Goal: Communication & Community: Ask a question

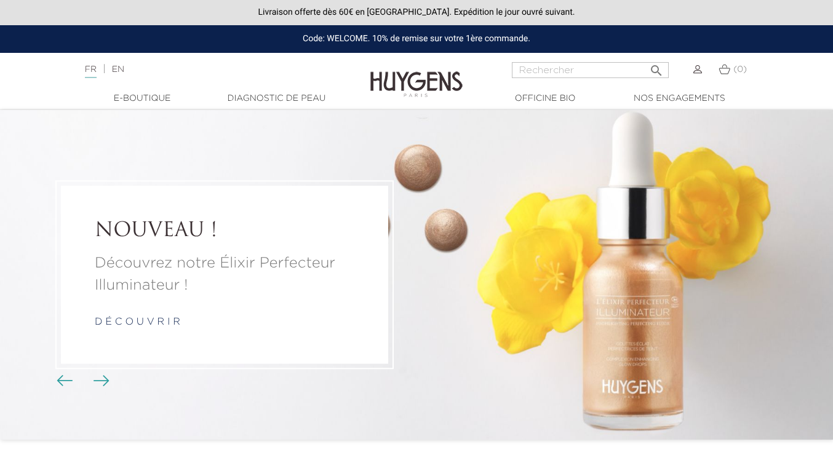
click at [695, 71] on img at bounding box center [697, 69] width 9 height 9
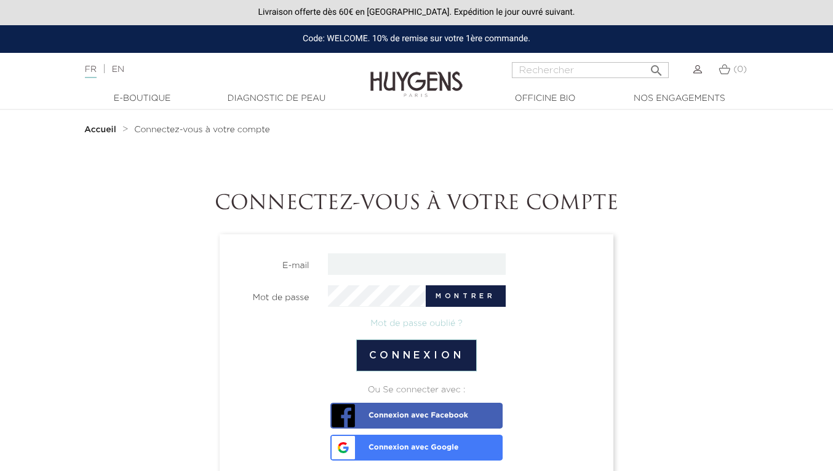
click at [459, 259] on input "email" at bounding box center [417, 264] width 178 height 22
type input "amandinedecerier@aol.fr"
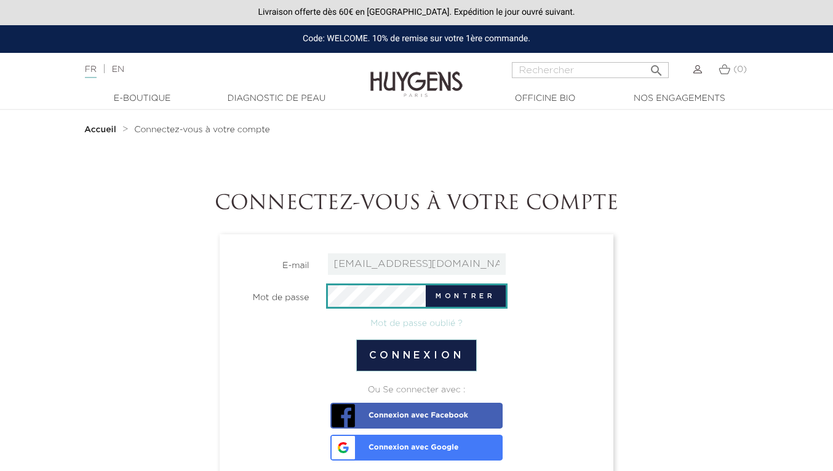
click at [466, 304] on button "Montrer" at bounding box center [465, 296] width 79 height 22
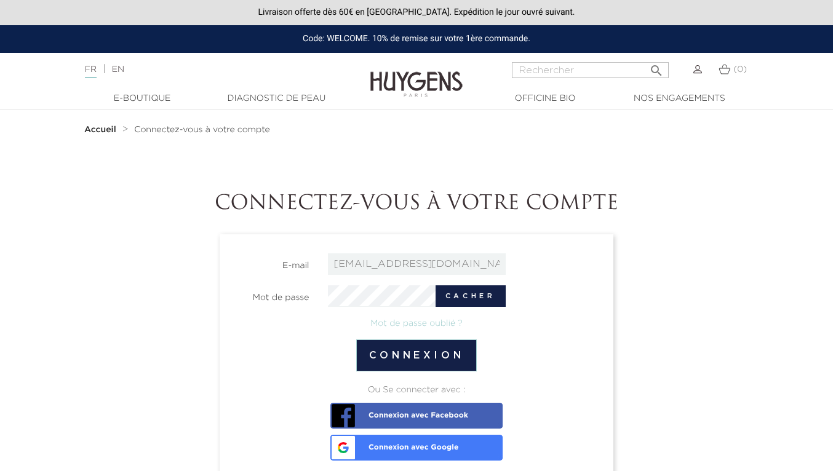
click at [429, 354] on button "Connexion" at bounding box center [416, 355] width 121 height 32
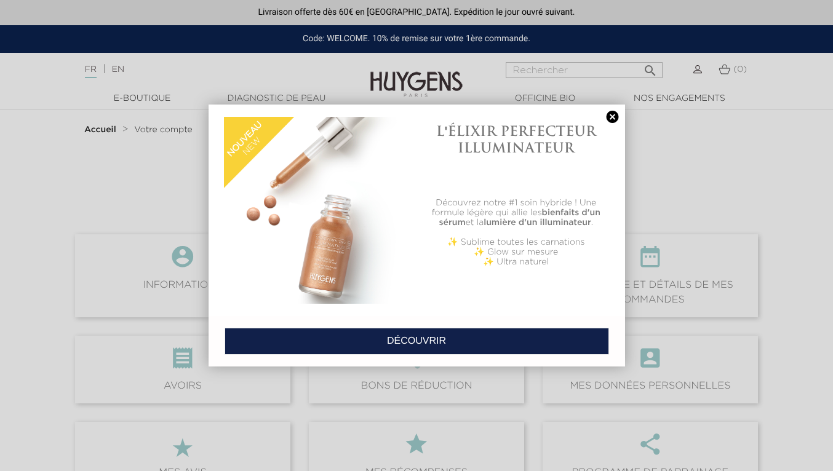
click at [613, 117] on link at bounding box center [612, 117] width 17 height 13
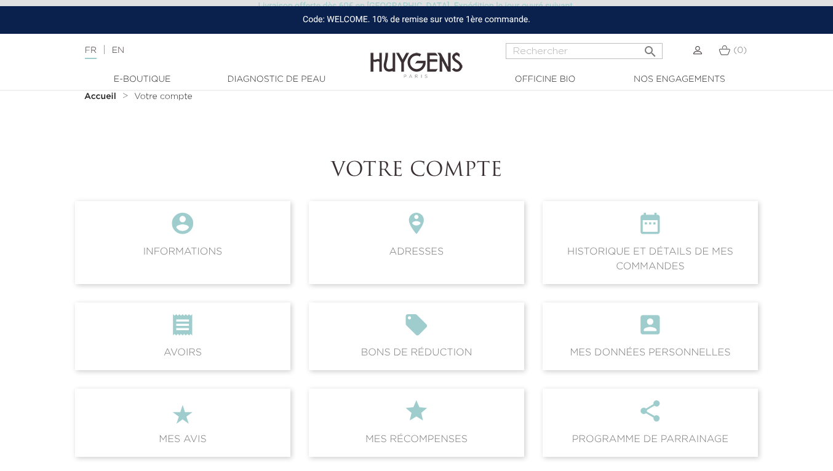
scroll to position [43, 0]
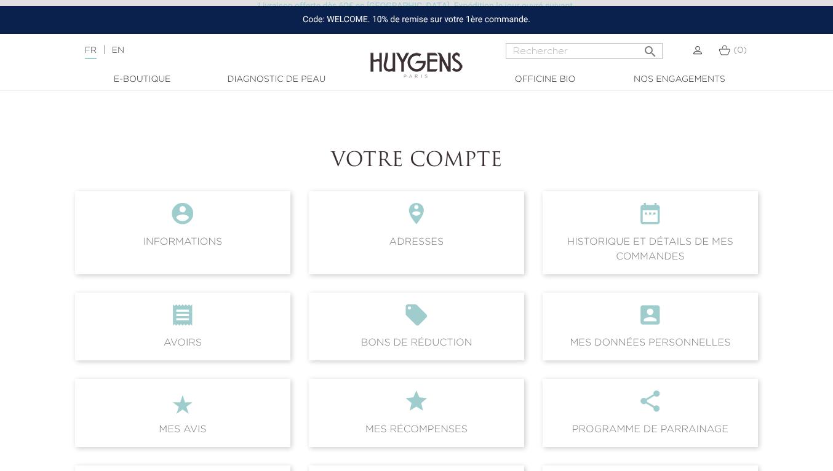
click at [663, 204] on icon "" at bounding box center [650, 217] width 196 height 33
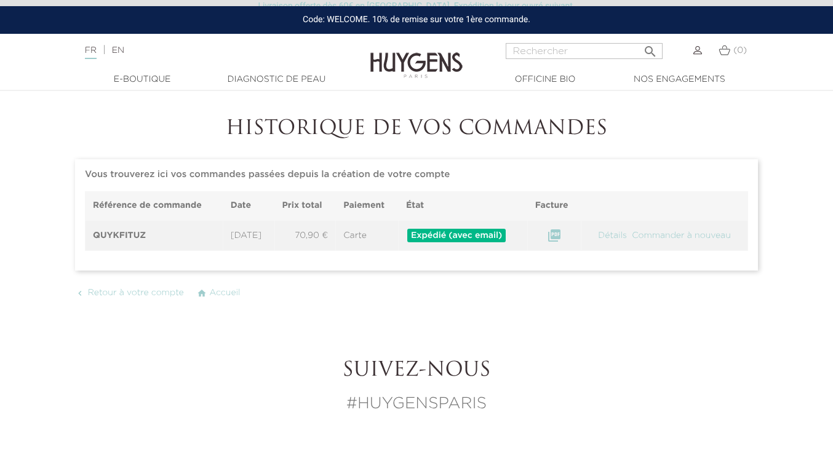
scroll to position [78, 0]
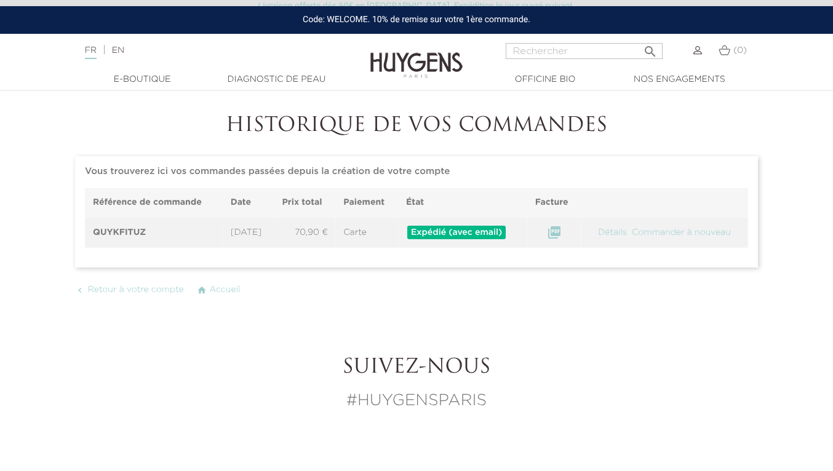
click at [619, 232] on link "Détails" at bounding box center [611, 232] width 31 height 9
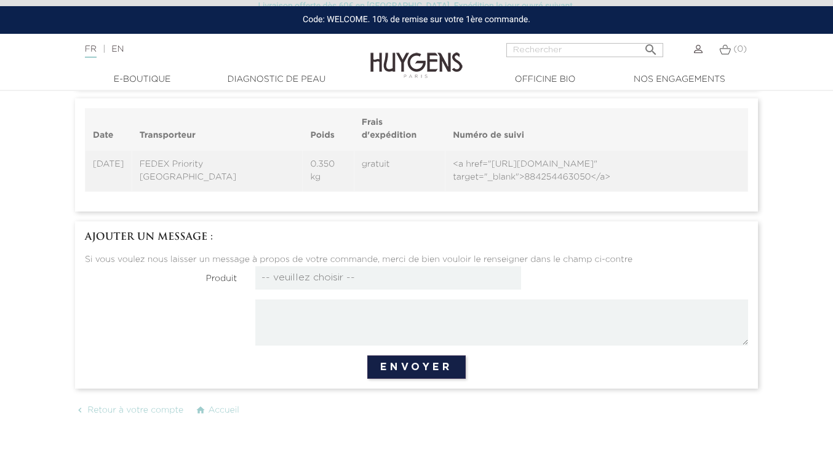
scroll to position [924, 0]
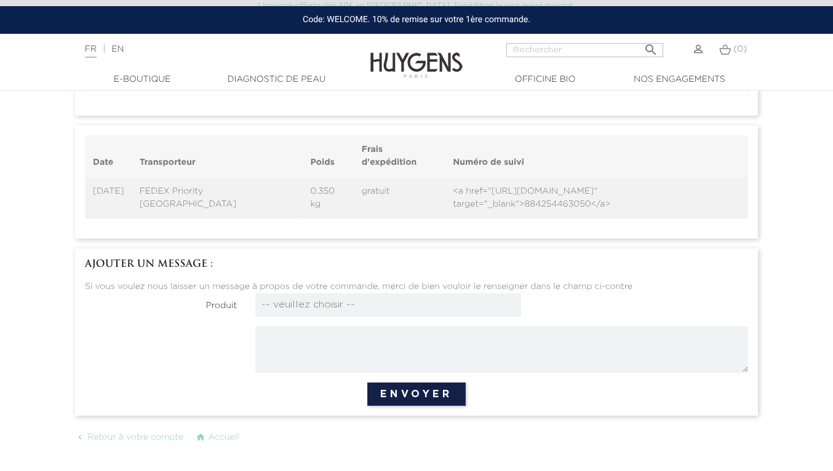
click at [497, 204] on td "<a href="https://www.fedex.com/fedextrack/?trknbr=884254463050&locale=fr_FR&cnt…" at bounding box center [596, 198] width 303 height 42
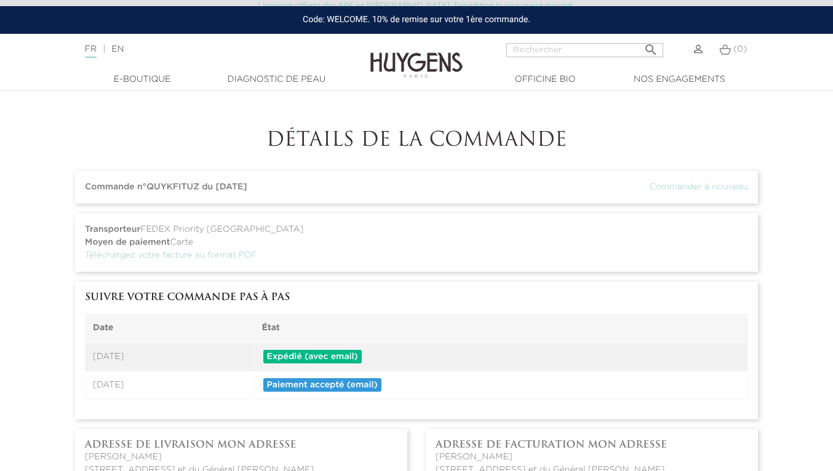
scroll to position [0, 0]
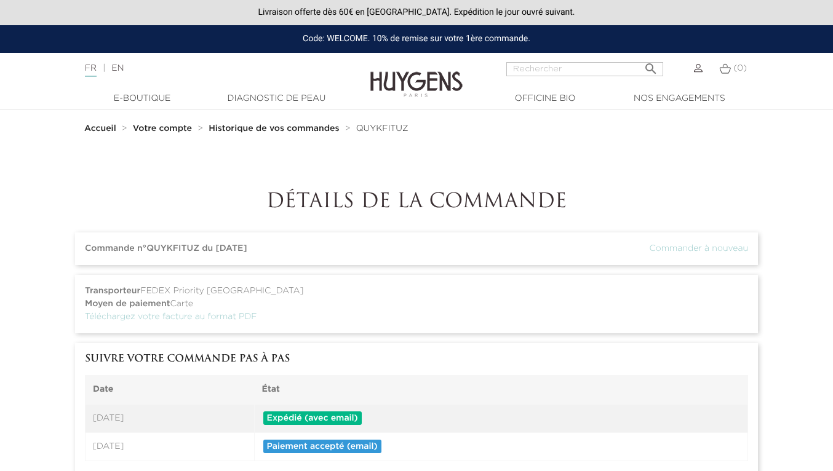
click at [700, 68] on img at bounding box center [698, 68] width 9 height 9
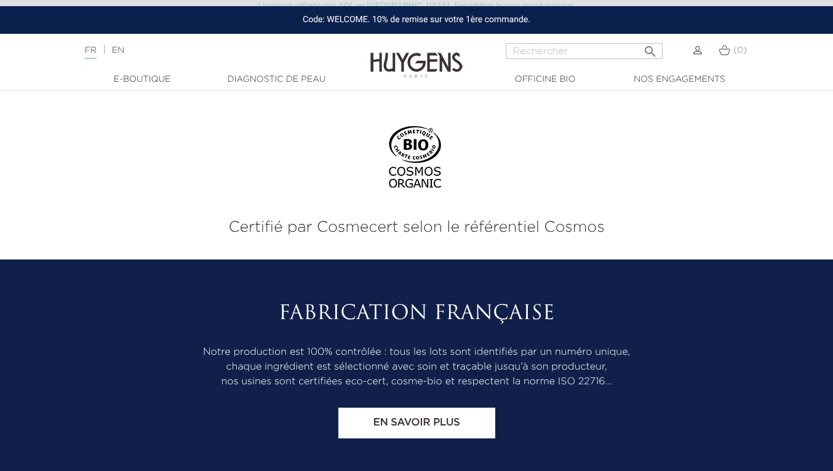
scroll to position [1247, 0]
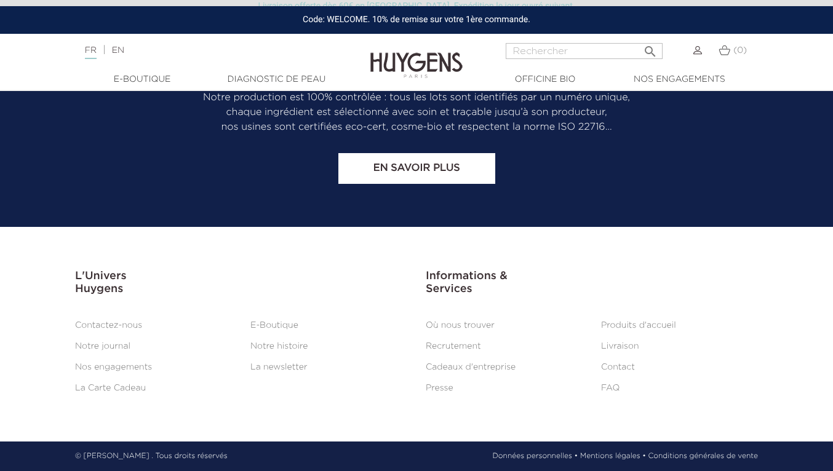
click at [131, 328] on link "Contactez-nous" at bounding box center [108, 325] width 67 height 9
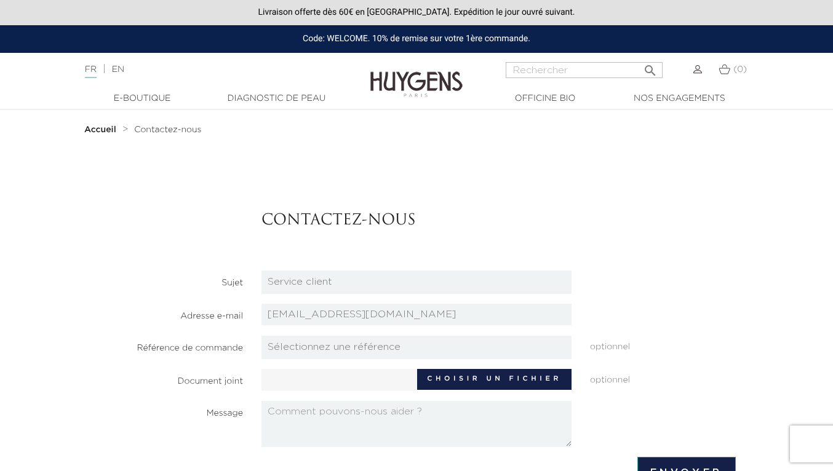
click at [325, 284] on select "Candidatures Boutiques Candidatures Siège Partenariats Relations Presse Service…" at bounding box center [416, 282] width 310 height 23
click at [321, 351] on select "Sélectionnez une référence QUYKFITUZ" at bounding box center [416, 347] width 310 height 23
select select "27686"
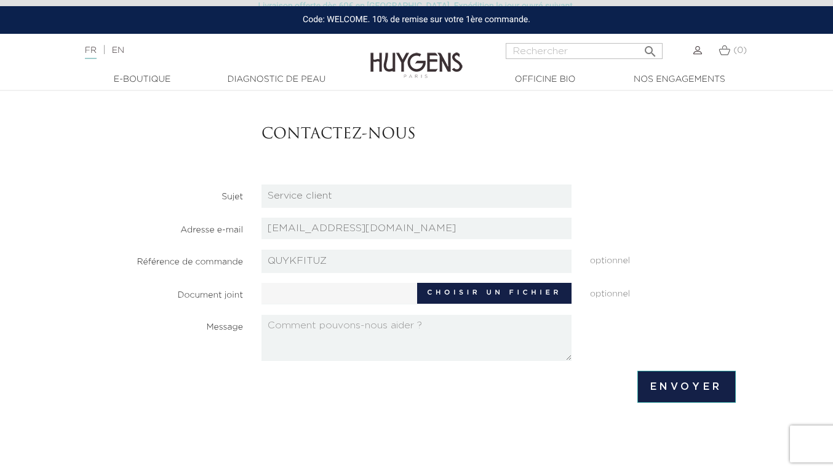
scroll to position [91, 0]
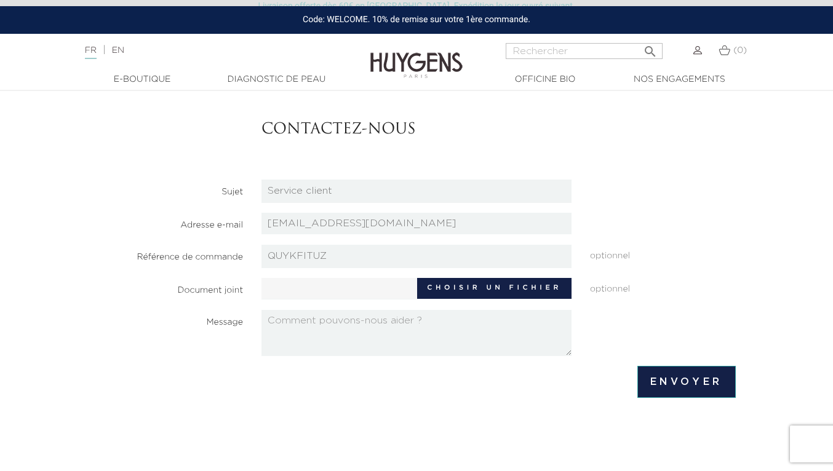
click at [339, 328] on textarea at bounding box center [416, 333] width 310 height 46
click at [410, 338] on textarea "Bonjour, Je n'ai toujours pas reçu mon colis. J'aimerais être remboursée s'il v…" at bounding box center [416, 333] width 310 height 46
click at [351, 347] on textarea "Bonjour, Je n'ai toujours pas reçu mon colis. J'aimerais être remboursée s'il v…" at bounding box center [416, 333] width 310 height 46
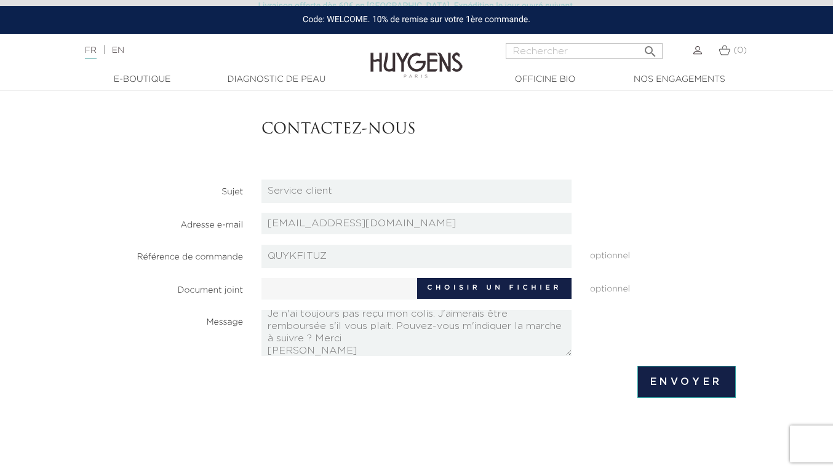
click at [491, 316] on textarea "Bonjour, Je n'ai toujours pas reçu mon colis. J'aimerais être remboursée s'il v…" at bounding box center [416, 333] width 310 height 46
type textarea "Bonjour, Je n'ai toujours pas reçu mon colis. J'aimerais donc être remboursée s…"
click at [678, 389] on input "Envoyer" at bounding box center [686, 382] width 98 height 32
